Goal: Information Seeking & Learning: Learn about a topic

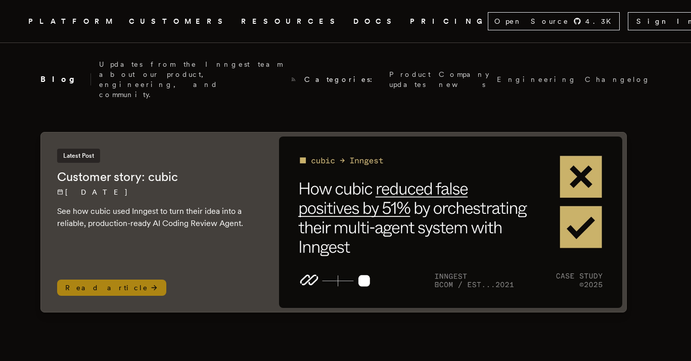
click at [101, 279] on span "Read article" at bounding box center [111, 287] width 109 height 16
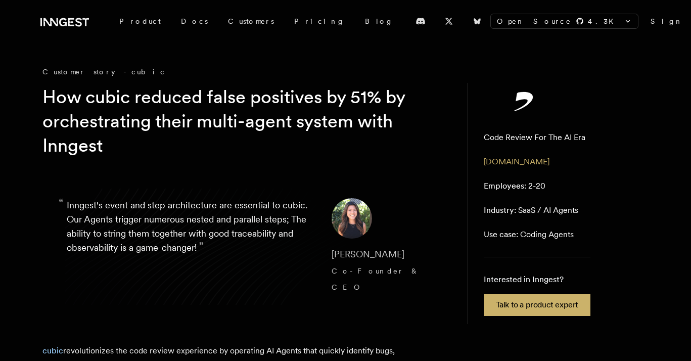
click at [264, 190] on blockquote "“ Inngest's event and step architecture are essential to cubic. Our Agents trig…" at bounding box center [244, 247] width 404 height 146
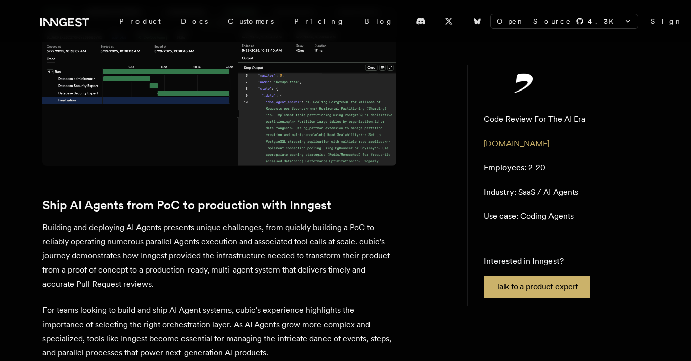
scroll to position [2224, 0]
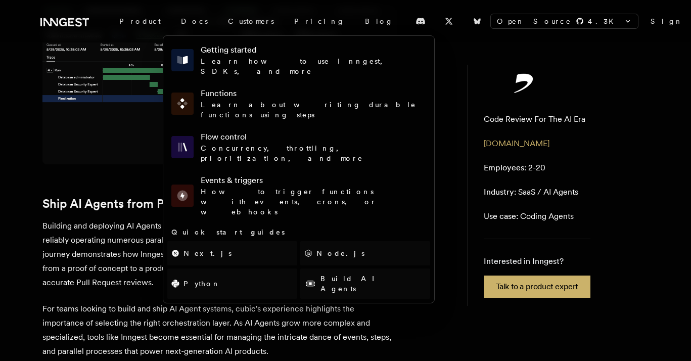
click at [353, 106] on div "Getting started Learn how to use Inngest, SDKs, and more Functions Learn about …" at bounding box center [298, 130] width 263 height 181
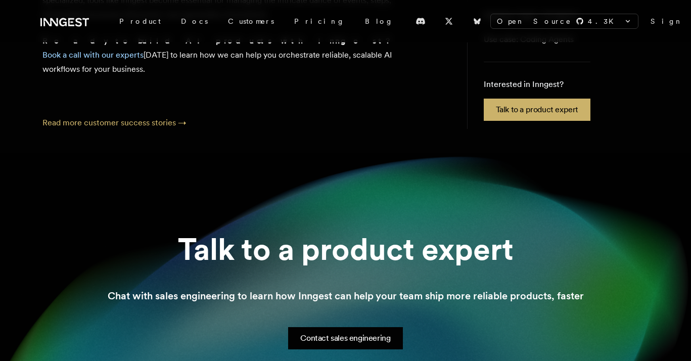
scroll to position [2535, 0]
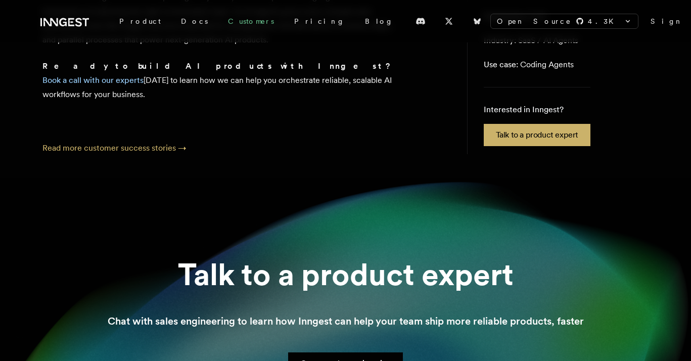
click at [226, 21] on link "Customers" at bounding box center [251, 21] width 66 height 18
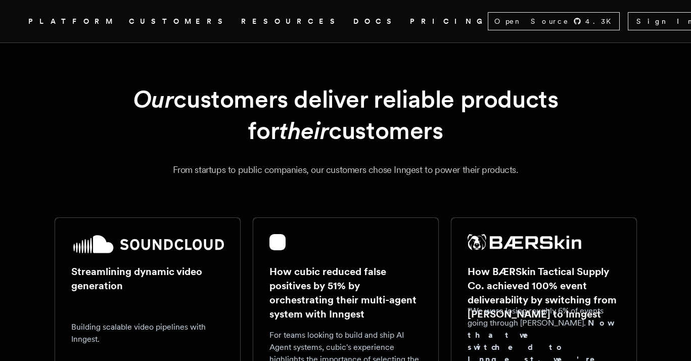
click at [401, 122] on h1 "Our customers deliver reliable products for their customers" at bounding box center [346, 114] width 534 height 63
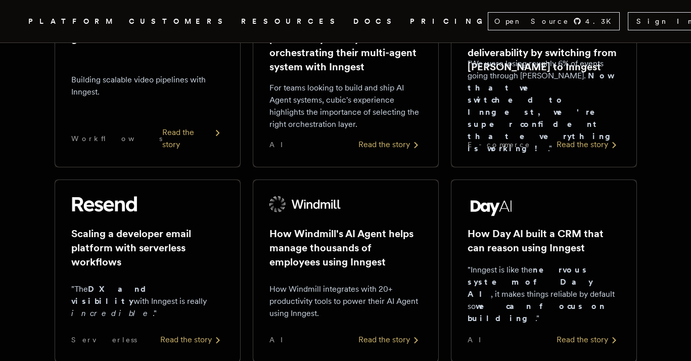
scroll to position [266, 0]
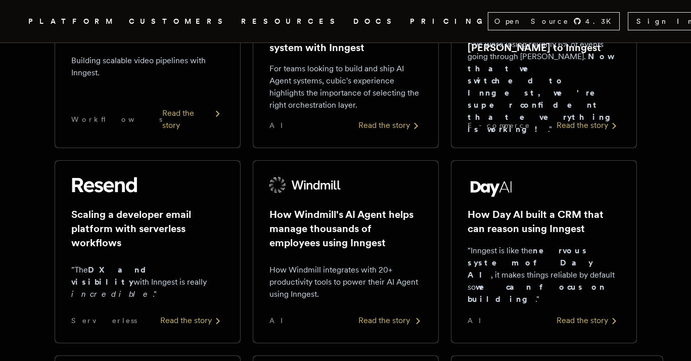
click at [392, 319] on div "Read the story" at bounding box center [390, 320] width 64 height 12
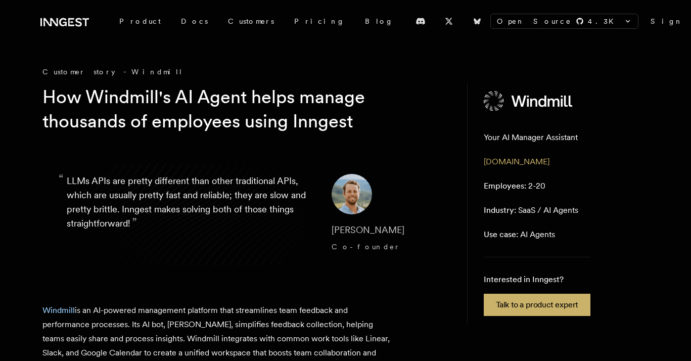
click at [382, 235] on cite "[PERSON_NAME] Co-founder" at bounding box center [376, 238] width 91 height 32
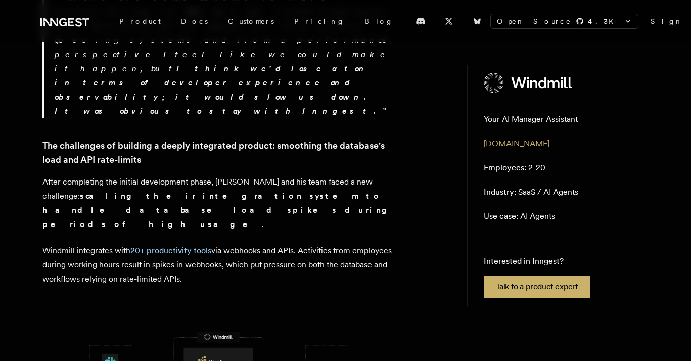
scroll to position [869, 0]
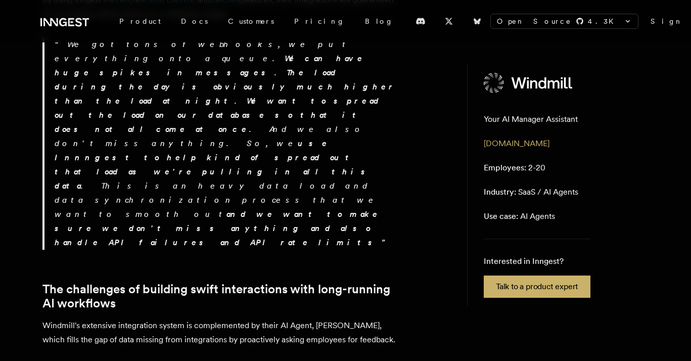
scroll to position [1357, 0]
